Goal: Submit feedback/report problem: Submit feedback/report problem

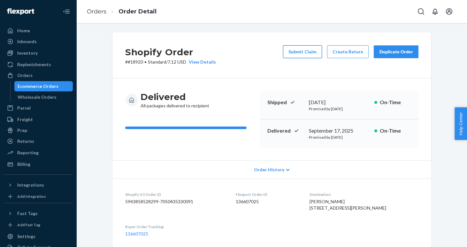
click at [309, 53] on button "Submit Claim" at bounding box center [302, 51] width 39 height 13
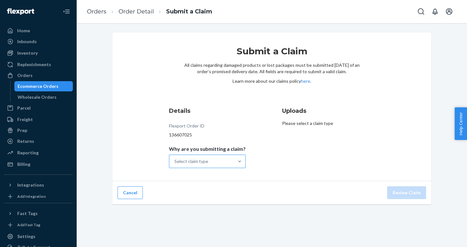
click at [233, 161] on div "Select claim type" at bounding box center [201, 161] width 65 height 13
click at [175, 161] on input "Why are you submitting a claim? Select claim type" at bounding box center [174, 161] width 1 height 6
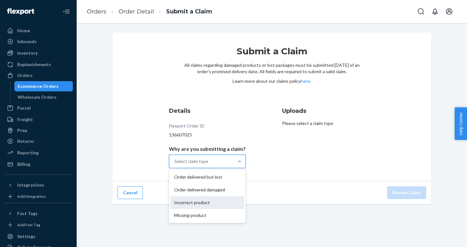
click at [217, 205] on div "Incorrect product" at bounding box center [207, 202] width 74 height 13
click at [175, 164] on input "Why are you submitting a claim? option Incorrect product focused, 3 of 4. 4 res…" at bounding box center [174, 161] width 1 height 6
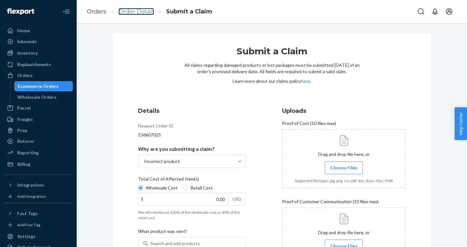
click at [140, 13] on link "Order Detail" at bounding box center [135, 11] width 35 height 7
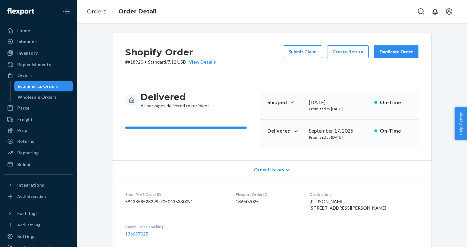
click at [390, 51] on div "Duplicate Order" at bounding box center [396, 52] width 34 height 6
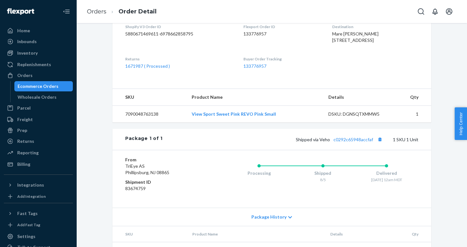
scroll to position [200, 0]
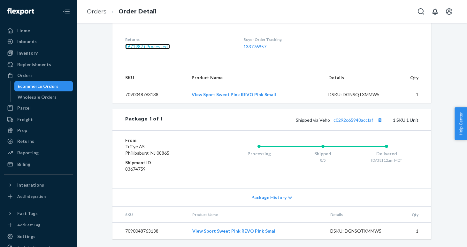
click at [145, 47] on link "1671987 ( Processed )" at bounding box center [147, 46] width 45 height 5
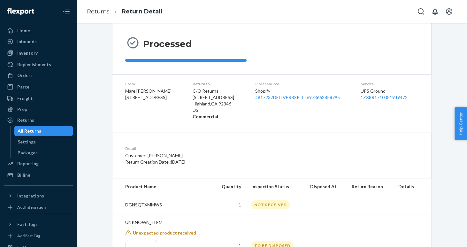
scroll to position [101, 0]
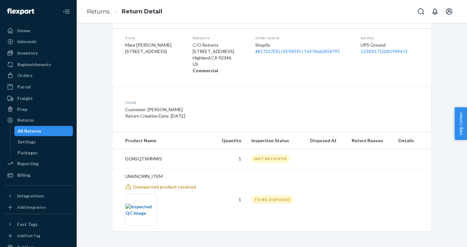
click at [153, 205] on img at bounding box center [141, 209] width 31 height 13
